Goal: Task Accomplishment & Management: Use online tool/utility

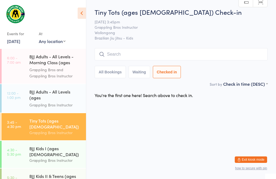
scroll to position [30, 0]
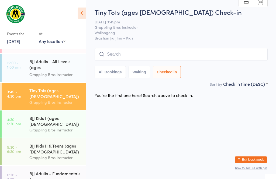
click at [111, 72] on button "All Bookings" at bounding box center [109, 72] width 31 height 12
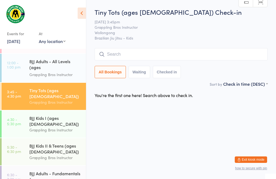
click at [146, 51] on input "search" at bounding box center [180, 54] width 173 height 12
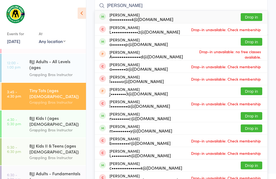
type input "[PERSON_NAME]"
click at [256, 16] on button "Drop in" at bounding box center [251, 17] width 22 height 8
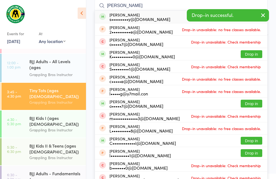
type input "[PERSON_NAME]"
click at [252, 16] on button "Drop in" at bounding box center [251, 17] width 22 height 8
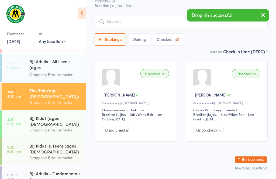
click at [17, 111] on link "4:30 - 5:30 pm BJJ Kids I (ages [DEMOGRAPHIC_DATA]) Grappling Bros Instructor" at bounding box center [44, 124] width 84 height 27
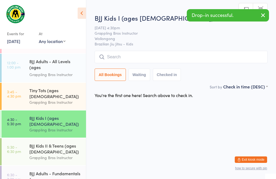
scroll to position [39, 0]
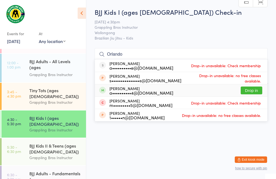
type input "Orlando"
click at [252, 87] on button "Drop in" at bounding box center [251, 91] width 22 height 8
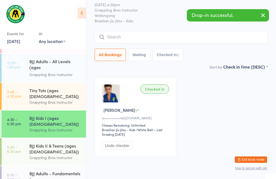
scroll to position [16, 0]
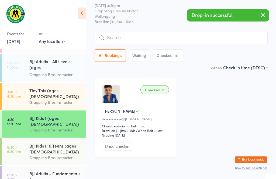
click at [59, 87] on div "Tiny Tots (ages [DEMOGRAPHIC_DATA])" at bounding box center [55, 93] width 52 height 12
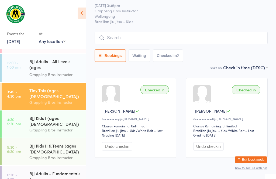
click at [139, 36] on input "search" at bounding box center [180, 38] width 173 height 12
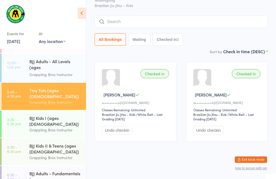
scroll to position [49, 0]
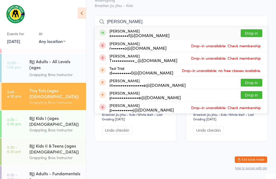
type input "[PERSON_NAME]"
click at [254, 29] on button "Drop in" at bounding box center [251, 33] width 22 height 8
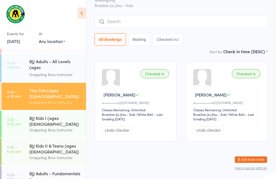
scroll to position [22, 0]
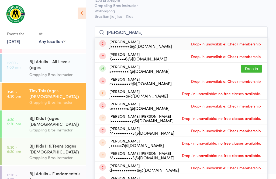
type input "[PERSON_NAME]"
click at [253, 69] on button "Drop in" at bounding box center [251, 69] width 22 height 8
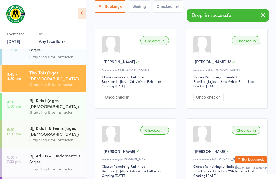
scroll to position [70, 0]
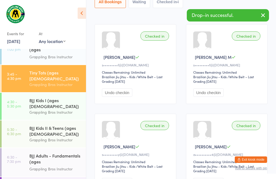
click at [44, 97] on div "BJJ Kids I (ages [DEMOGRAPHIC_DATA])" at bounding box center [55, 103] width 52 height 12
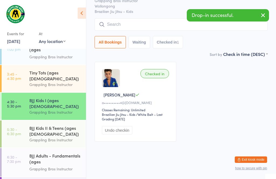
scroll to position [13, 0]
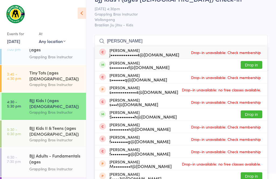
type input "[PERSON_NAME]"
click at [256, 66] on button "Drop in" at bounding box center [251, 65] width 22 height 8
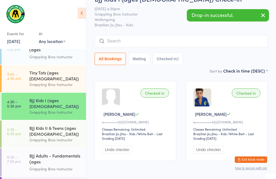
click at [55, 82] on div "Grappling Bros Instructor" at bounding box center [55, 85] width 52 height 6
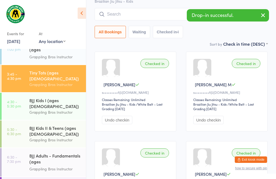
scroll to position [47, 0]
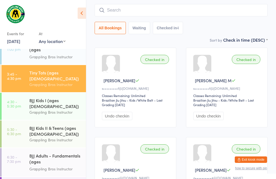
click at [46, 109] on div "Grappling Bros Instructor" at bounding box center [55, 112] width 52 height 6
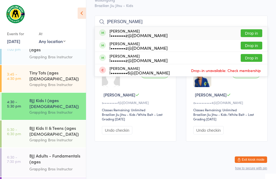
type input "[PERSON_NAME]"
click at [248, 29] on button "Drop in" at bounding box center [251, 33] width 22 height 8
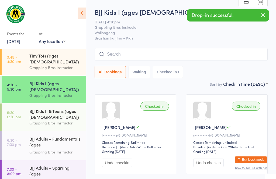
scroll to position [65, 0]
click at [45, 65] on div "Grappling Bros Instructor" at bounding box center [55, 68] width 52 height 6
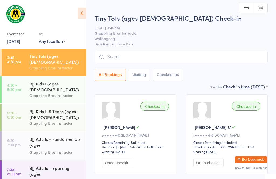
click at [128, 56] on input "search" at bounding box center [180, 57] width 173 height 12
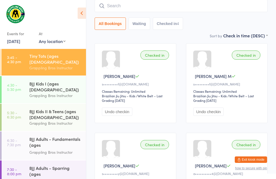
scroll to position [51, 0]
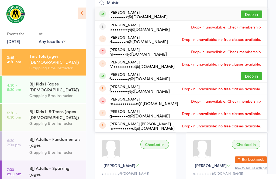
type input "Maisie"
click at [258, 14] on button "Drop in" at bounding box center [251, 14] width 22 height 8
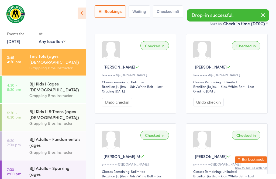
scroll to position [48, 0]
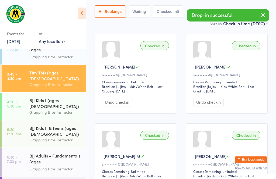
click at [73, 97] on div "BJJ Kids I (ages [DEMOGRAPHIC_DATA])" at bounding box center [55, 103] width 52 height 12
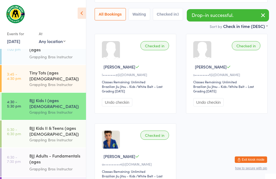
scroll to position [13, 0]
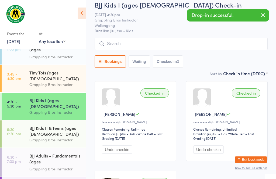
click at [55, 70] on div "Tiny Tots (ages [DEMOGRAPHIC_DATA]) Grappling Bros Instructor" at bounding box center [57, 78] width 57 height 27
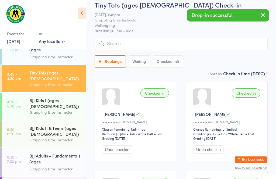
scroll to position [0, 0]
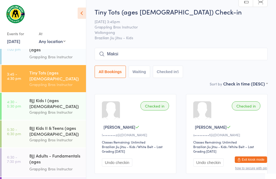
type input "Maksim"
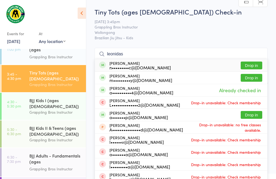
type input "leonidas"
click at [246, 81] on button "Drop in" at bounding box center [251, 78] width 22 height 8
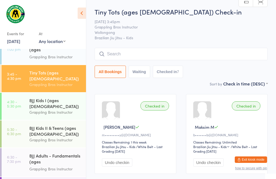
click at [106, 54] on input "search" at bounding box center [180, 54] width 173 height 12
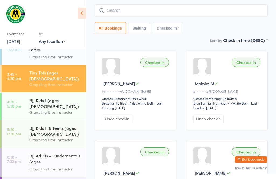
scroll to position [49, 0]
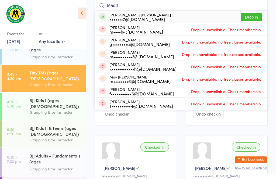
type input "Madd"
click at [250, 14] on button "Drop in" at bounding box center [251, 17] width 22 height 8
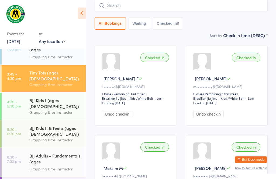
click at [56, 70] on div "Tiny Tots (ages [DEMOGRAPHIC_DATA])" at bounding box center [55, 76] width 52 height 12
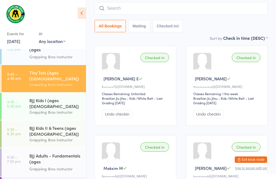
scroll to position [0, 0]
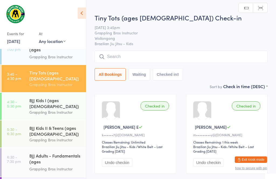
click at [122, 56] on input "search" at bounding box center [180, 57] width 173 height 12
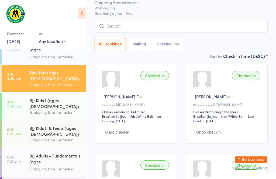
scroll to position [51, 0]
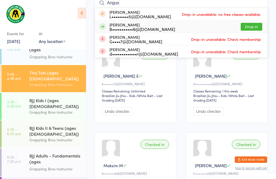
type input "Angus"
click at [254, 27] on button "Drop in" at bounding box center [251, 27] width 22 height 8
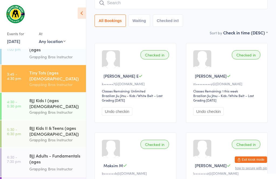
scroll to position [19, 0]
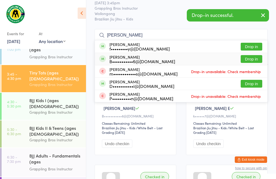
type input "[PERSON_NAME]"
click at [257, 60] on button "Drop in" at bounding box center [251, 59] width 22 height 8
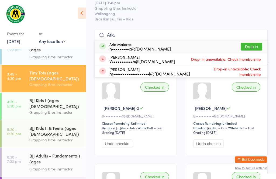
type input "Aria"
click at [252, 49] on button "Drop in" at bounding box center [251, 47] width 22 height 8
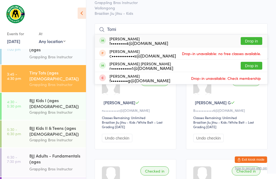
scroll to position [25, 0]
type input "Tomi"
click at [254, 65] on button "Drop in" at bounding box center [251, 66] width 22 height 8
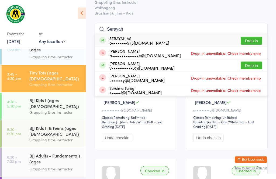
type input "Serayah"
click at [257, 43] on button "Drop in" at bounding box center [251, 41] width 22 height 8
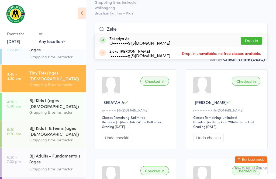
type input "Zeke"
click at [257, 37] on button "Drop in" at bounding box center [251, 41] width 22 height 8
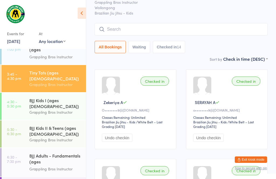
click at [42, 97] on div "BJJ Kids I (ages [DEMOGRAPHIC_DATA])" at bounding box center [55, 103] width 52 height 12
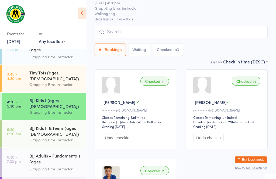
click at [46, 109] on div "Grappling Bros Instructor" at bounding box center [55, 112] width 52 height 6
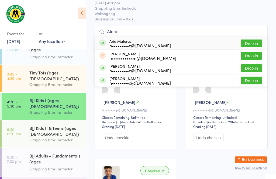
type input "Atera"
click at [257, 79] on button "Drop in" at bounding box center [251, 81] width 22 height 8
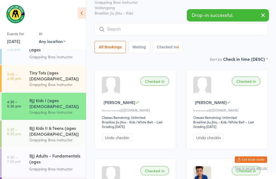
click at [49, 70] on div "Tiny Tots (ages [DEMOGRAPHIC_DATA])" at bounding box center [55, 76] width 52 height 12
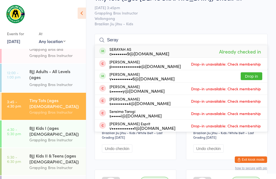
scroll to position [19, 0]
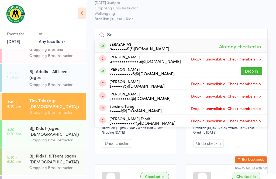
type input "S"
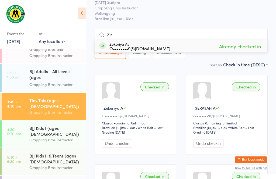
type input "Z"
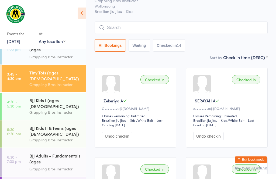
scroll to position [48, 0]
click at [42, 98] on div "BJJ Kids I (ages [DEMOGRAPHIC_DATA])" at bounding box center [55, 104] width 52 height 12
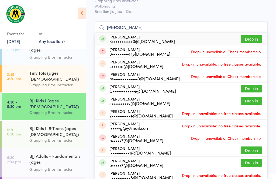
type input "[PERSON_NAME]"
click at [252, 38] on button "Drop in" at bounding box center [251, 39] width 22 height 8
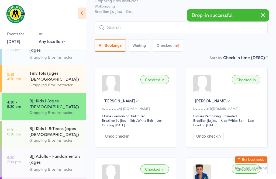
scroll to position [48, 0]
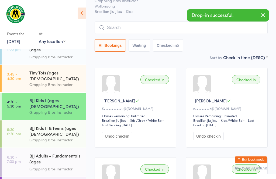
click at [55, 93] on div "BJJ Kids I (ages [DEMOGRAPHIC_DATA]) Grappling Bros Instructor" at bounding box center [57, 106] width 57 height 27
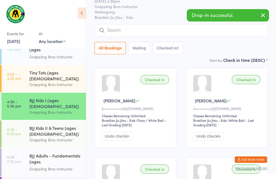
click at [61, 121] on div "BJJ Kids II & Teens (ages [DEMOGRAPHIC_DATA]) Grappling Bros Instructor" at bounding box center [57, 134] width 57 height 27
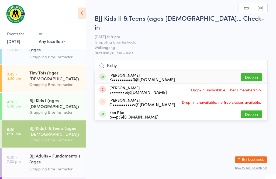
type input "Koby"
click at [257, 73] on button "Drop in" at bounding box center [251, 77] width 22 height 8
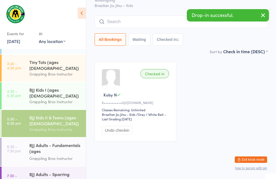
scroll to position [58, 0]
click at [51, 87] on div "BJJ Kids I (ages [DEMOGRAPHIC_DATA])" at bounding box center [55, 93] width 52 height 12
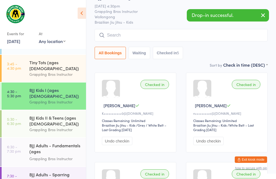
scroll to position [48, 0]
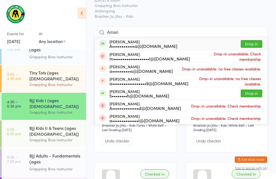
type input "Amari"
click at [258, 42] on button "Drop in" at bounding box center [251, 44] width 22 height 8
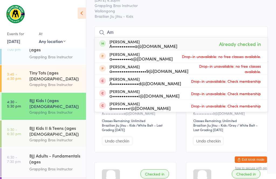
type input "A"
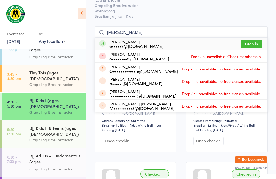
type input "[PERSON_NAME]"
click at [254, 44] on button "Drop in" at bounding box center [251, 44] width 22 height 8
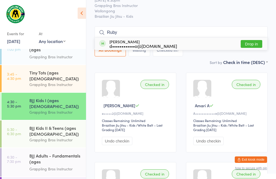
type input "Ruby"
click at [254, 42] on button "Drop in" at bounding box center [251, 44] width 22 height 8
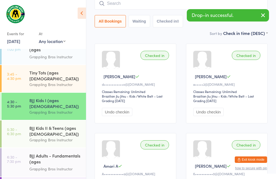
scroll to position [53, 0]
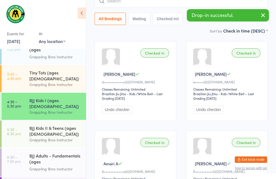
click at [47, 125] on div "BJJ Kids II & Teens (ages [DEMOGRAPHIC_DATA])" at bounding box center [55, 131] width 52 height 12
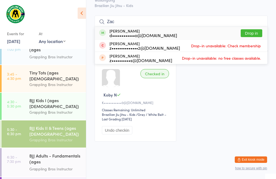
type input "Zac"
click at [251, 29] on button "Drop in" at bounding box center [251, 33] width 22 height 8
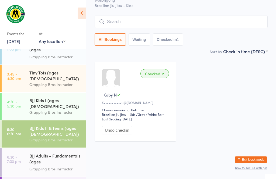
scroll to position [22, 0]
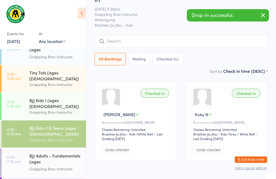
click at [40, 109] on div "Grappling Bros Instructor" at bounding box center [55, 112] width 52 height 6
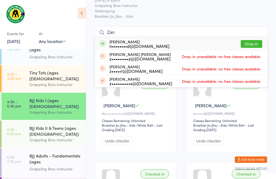
type input "Zan"
click at [249, 47] on button "Drop in" at bounding box center [251, 44] width 22 height 8
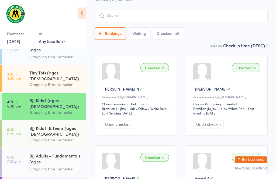
scroll to position [43, 0]
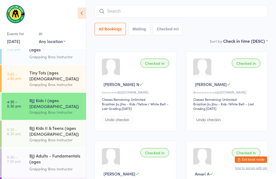
click at [55, 121] on div "BJJ Kids II & Teens (ages [DEMOGRAPHIC_DATA]) Grappling Bros Instructor" at bounding box center [57, 134] width 57 height 27
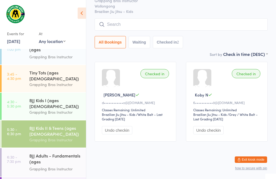
scroll to position [22, 0]
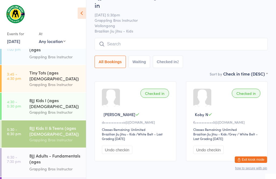
click at [186, 38] on input "search" at bounding box center [180, 44] width 173 height 12
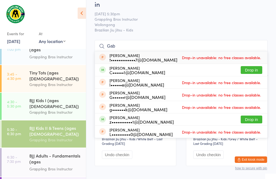
scroll to position [15, 0]
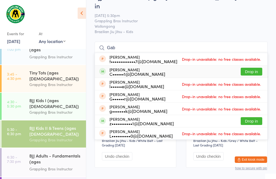
type input "Gab"
click at [256, 68] on button "Drop in" at bounding box center [251, 72] width 22 height 8
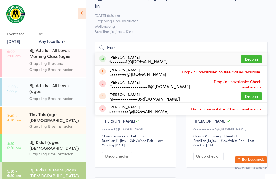
scroll to position [14, 0]
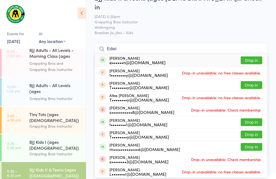
type input "Edwi"
click at [251, 57] on button "Drop in" at bounding box center [251, 61] width 22 height 8
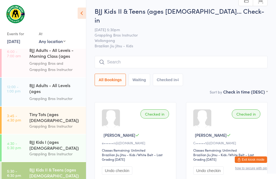
scroll to position [1, 0]
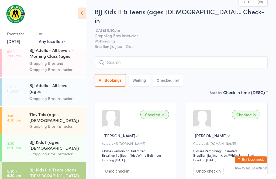
click at [152, 57] on input "search" at bounding box center [180, 63] width 173 height 12
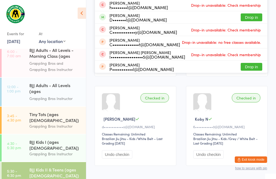
scroll to position [100, 0]
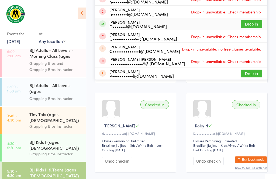
type input "Camer"
click at [250, 20] on button "Drop in" at bounding box center [251, 24] width 22 height 8
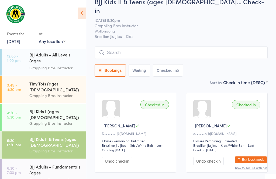
scroll to position [48, 0]
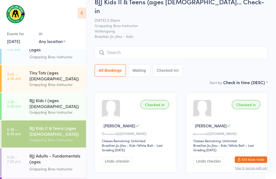
click at [47, 82] on div "Grappling Bros Instructor" at bounding box center [55, 85] width 52 height 6
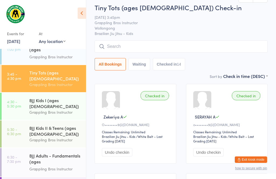
click at [160, 45] on input "search" at bounding box center [180, 46] width 173 height 12
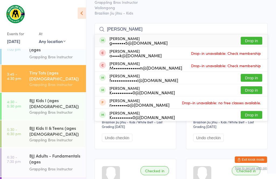
scroll to position [26, 0]
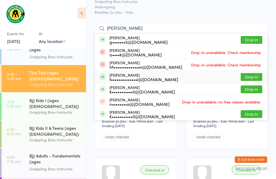
type input "[PERSON_NAME]"
click at [255, 76] on button "Drop in" at bounding box center [251, 77] width 22 height 8
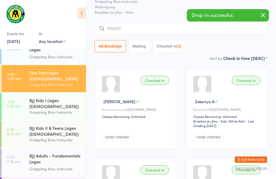
click at [52, 109] on div "Grappling Bros Instructor" at bounding box center [55, 112] width 52 height 6
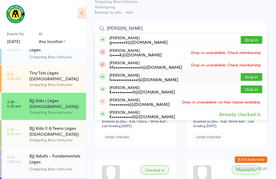
type input "[PERSON_NAME]"
click at [255, 76] on button "Drop in" at bounding box center [251, 77] width 22 height 8
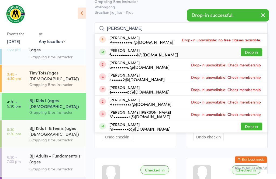
type input "[PERSON_NAME]"
click at [257, 51] on button "Drop in" at bounding box center [251, 52] width 22 height 8
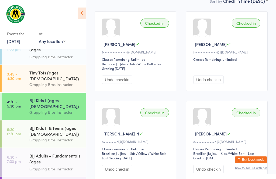
scroll to position [84, 0]
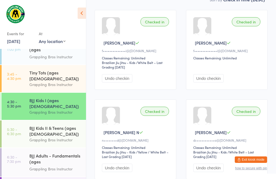
click at [61, 153] on div "BJJ Adults - Fundamentals (ages [DEMOGRAPHIC_DATA]+)" at bounding box center [55, 159] width 52 height 13
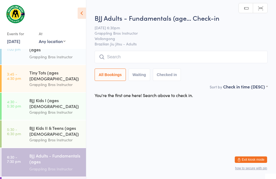
scroll to position [13, 0]
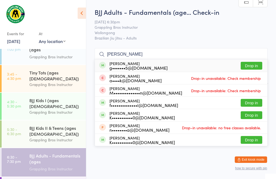
type input "[PERSON_NAME]"
click at [252, 62] on button "Drop in" at bounding box center [251, 66] width 22 height 8
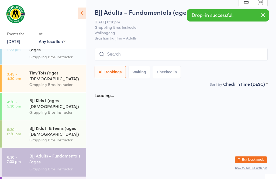
scroll to position [0, 0]
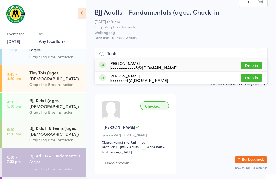
type input "Tonk"
click at [256, 64] on button "Drop in" at bounding box center [251, 66] width 22 height 8
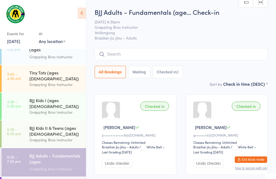
scroll to position [0, 0]
click at [130, 52] on input "search" at bounding box center [180, 54] width 173 height 12
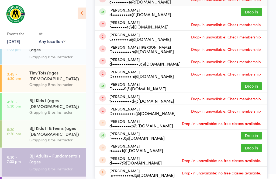
scroll to position [95, 0]
type input "Davi"
click at [256, 82] on button "Drop in" at bounding box center [251, 86] width 22 height 8
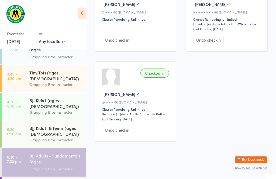
scroll to position [133, 0]
click at [45, 153] on div "BJJ Adults - Fundamentals (ages [DEMOGRAPHIC_DATA]+)" at bounding box center [55, 159] width 52 height 13
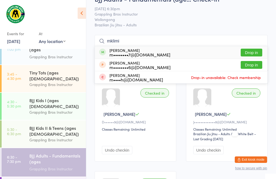
type input "mklimi"
click at [255, 51] on button "Drop in" at bounding box center [251, 53] width 22 height 8
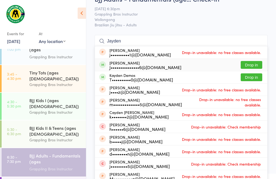
type input "Jayden"
click at [147, 66] on div "J•••••••••••••••6@[DOMAIN_NAME]" at bounding box center [145, 67] width 72 height 4
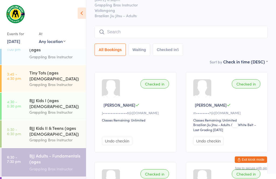
scroll to position [20, 0]
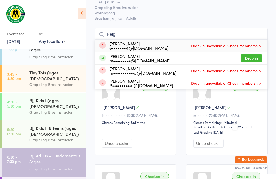
type input "Felg"
click at [249, 56] on button "Drop in" at bounding box center [251, 58] width 22 height 8
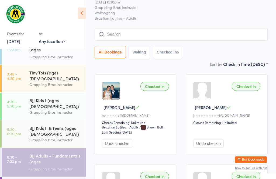
click at [211, 36] on input "search" at bounding box center [180, 34] width 173 height 12
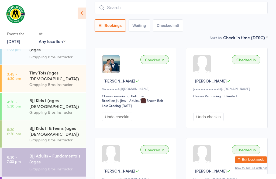
scroll to position [49, 0]
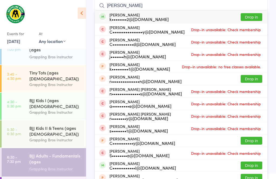
type input "[PERSON_NAME]"
click at [256, 16] on button "Drop in" at bounding box center [251, 17] width 22 height 8
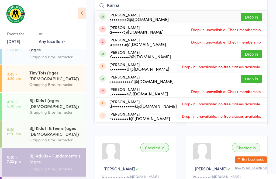
type input "Karina"
click at [254, 19] on button "Drop in" at bounding box center [251, 17] width 22 height 8
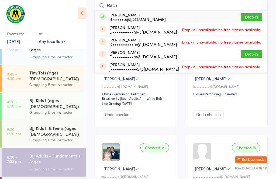
type input "Rach"
click at [253, 18] on button "Drop in" at bounding box center [251, 17] width 22 height 8
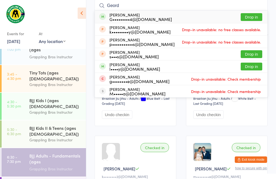
type input "Geord"
click at [255, 15] on button "Drop in" at bounding box center [251, 17] width 22 height 8
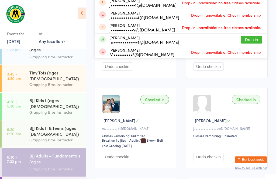
scroll to position [191, 0]
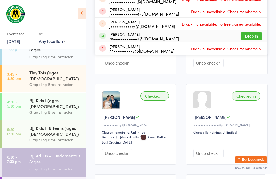
type input "Jack"
click at [258, 36] on button "Drop in" at bounding box center [251, 36] width 22 height 8
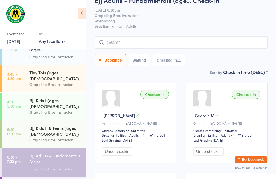
scroll to position [12, 0]
click at [239, 41] on input "search" at bounding box center [180, 42] width 173 height 12
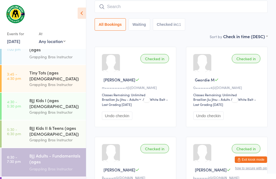
scroll to position [49, 0]
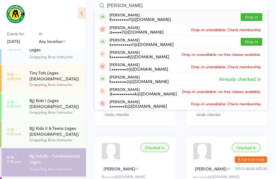
type input "[PERSON_NAME]"
click at [259, 17] on button "Drop in" at bounding box center [251, 17] width 22 height 8
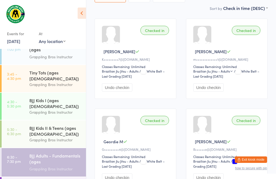
scroll to position [75, 0]
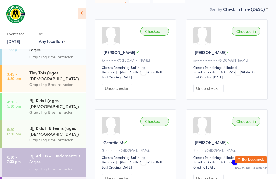
click at [66, 125] on div "BJJ Kids II & Teens (ages [DEMOGRAPHIC_DATA])" at bounding box center [55, 131] width 52 height 12
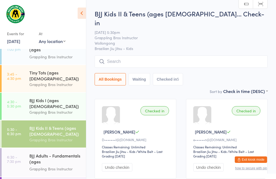
scroll to position [9, 0]
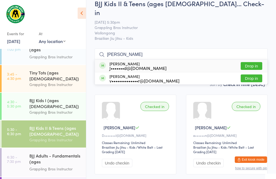
type input "[PERSON_NAME]"
click at [251, 62] on button "Drop in" at bounding box center [251, 66] width 22 height 8
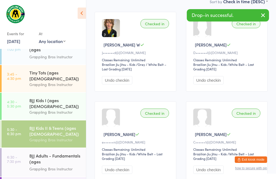
scroll to position [94, 0]
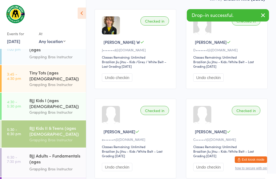
click at [56, 153] on div "BJJ Adults - Fundamentals (ages [DEMOGRAPHIC_DATA]+)" at bounding box center [55, 159] width 52 height 13
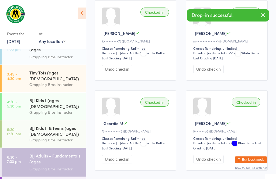
scroll to position [13, 0]
